Goal: Task Accomplishment & Management: Manage account settings

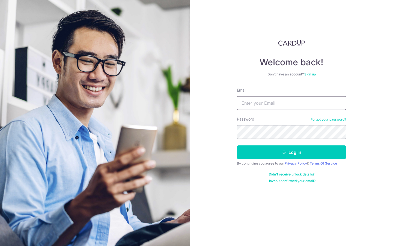
type input "[EMAIL_ADDRESS][DOMAIN_NAME]"
click at [318, 120] on link "Forgot your password?" at bounding box center [328, 119] width 35 height 4
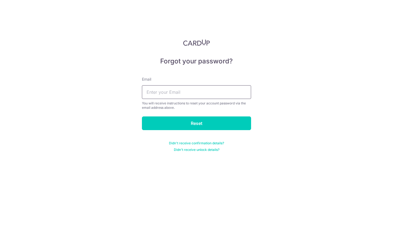
click at [209, 90] on input "text" at bounding box center [196, 92] width 109 height 14
type input "[EMAIL_ADDRESS][DOMAIN_NAME]"
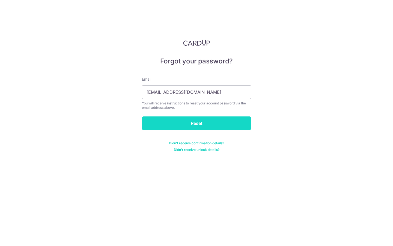
click at [197, 125] on input "Reset" at bounding box center [196, 123] width 109 height 14
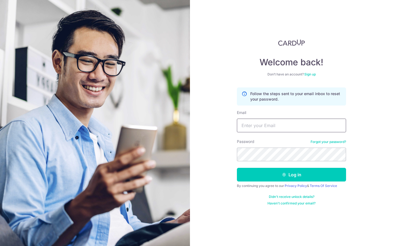
click at [261, 121] on input "Email" at bounding box center [291, 125] width 109 height 14
type input "[EMAIL_ADDRESS][DOMAIN_NAME]"
click at [275, 124] on input "[EMAIL_ADDRESS][DOMAIN_NAME]" at bounding box center [291, 125] width 109 height 14
